Goal: Information Seeking & Learning: Learn about a topic

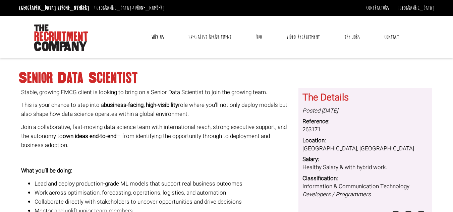
drag, startPoint x: 0, startPoint y: 0, endPoint x: 153, endPoint y: 41, distance: 157.9
click at [153, 41] on link "Why Us" at bounding box center [157, 37] width 23 height 17
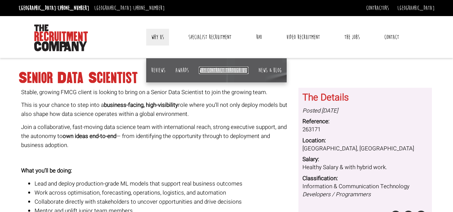
click at [233, 68] on link "Why contract through us?" at bounding box center [224, 70] width 50 height 7
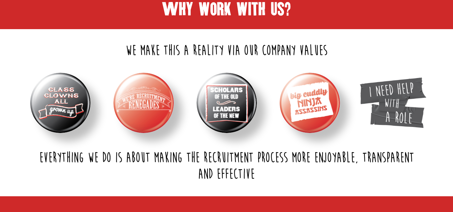
scroll to position [171, 0]
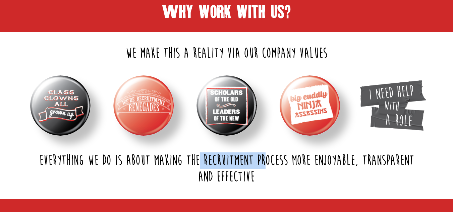
drag, startPoint x: 252, startPoint y: 159, endPoint x: 186, endPoint y: 165, distance: 66.0
click at [186, 165] on h2 "Everything we do is about making the recruitment process more enjoyable, transp…" at bounding box center [226, 169] width 413 height 33
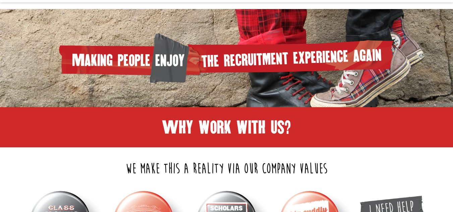
scroll to position [0, 0]
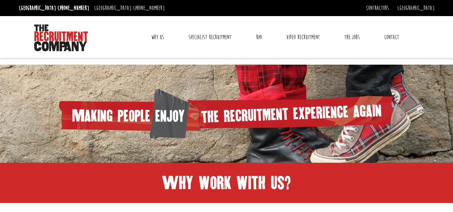
click at [156, 32] on link "Why Us" at bounding box center [157, 37] width 23 height 17
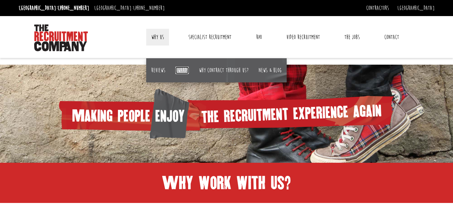
click at [180, 68] on link "Awards" at bounding box center [181, 70] width 13 height 7
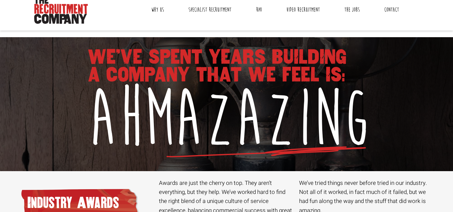
scroll to position [28, 0]
